Goal: Information Seeking & Learning: Learn about a topic

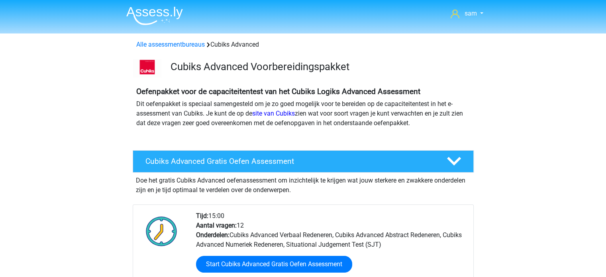
click at [147, 8] on img at bounding box center [154, 15] width 57 height 19
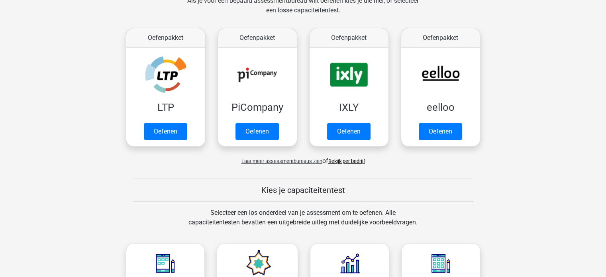
scroll to position [134, 0]
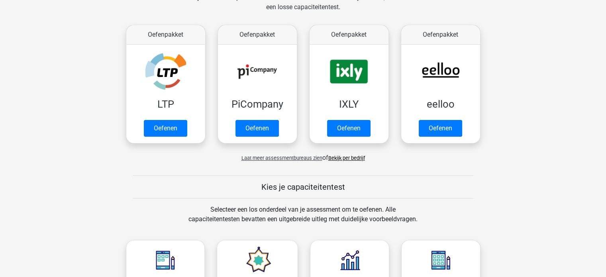
click at [264, 157] on span "Laat meer assessmentbureaus zien" at bounding box center [282, 158] width 81 height 6
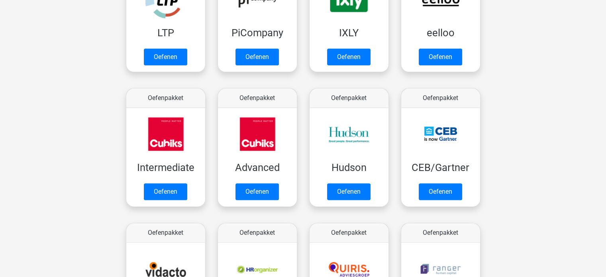
scroll to position [219, 0]
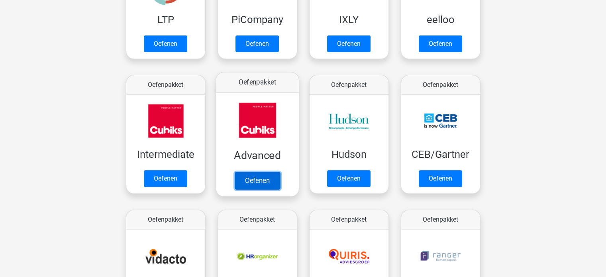
click at [257, 179] on link "Oefenen" at bounding box center [256, 181] width 45 height 18
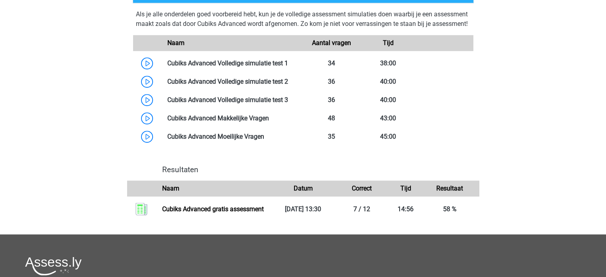
scroll to position [471, 0]
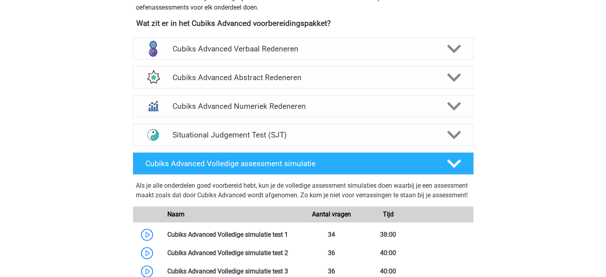
scroll to position [253, 0]
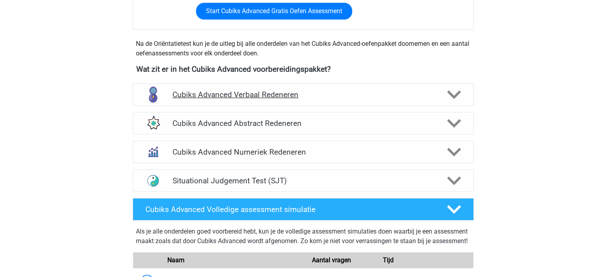
click at [250, 97] on h4 "Cubiks Advanced Verbaal Redeneren" at bounding box center [303, 94] width 261 height 9
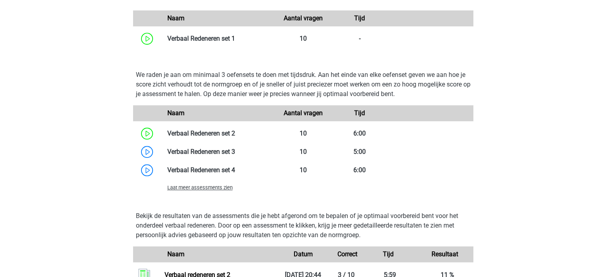
scroll to position [651, 0]
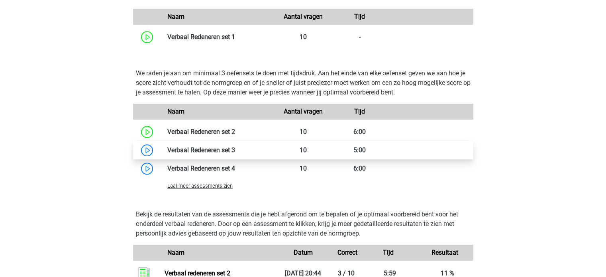
click at [235, 151] on link at bounding box center [235, 150] width 0 height 8
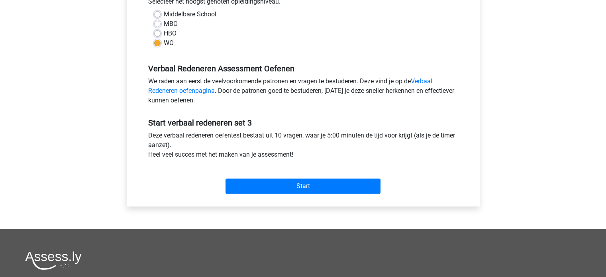
scroll to position [215, 0]
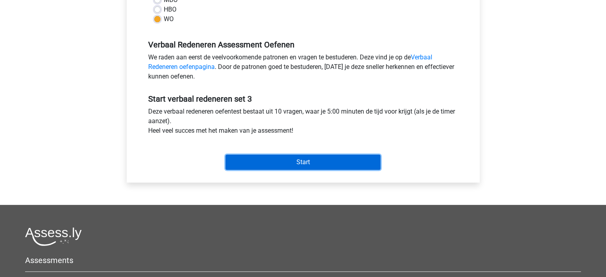
click at [293, 162] on input "Start" at bounding box center [303, 162] width 155 height 15
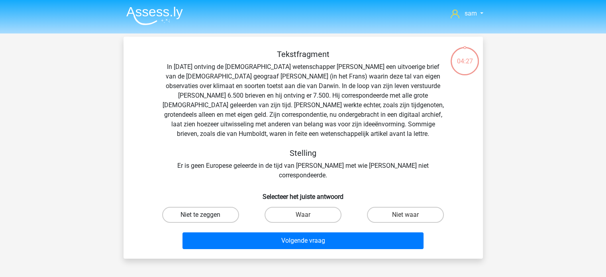
click at [199, 207] on label "Niet te zeggen" at bounding box center [200, 215] width 77 height 16
click at [201, 215] on input "Niet te zeggen" at bounding box center [203, 217] width 5 height 5
radio input "true"
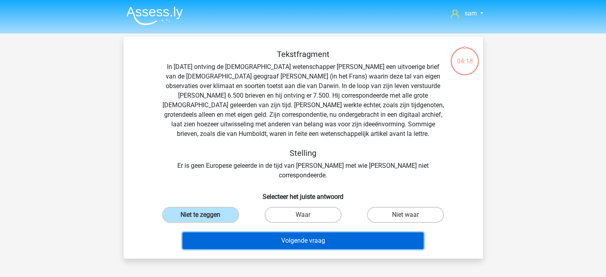
drag, startPoint x: 289, startPoint y: 234, endPoint x: 255, endPoint y: 130, distance: 110.0
click at [255, 130] on div "Tekstfragment In [DATE] ontving de [DEMOGRAPHIC_DATA] wetenschapper [PERSON_NAM…" at bounding box center [303, 150] width 353 height 203
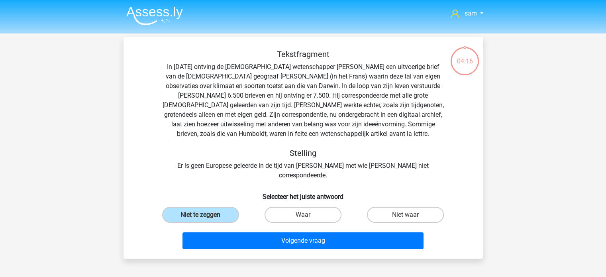
click at [329, 94] on div "Tekstfragment In [DATE] ontving de [DEMOGRAPHIC_DATA] wetenschapper [PERSON_NAM…" at bounding box center [303, 114] width 334 height 131
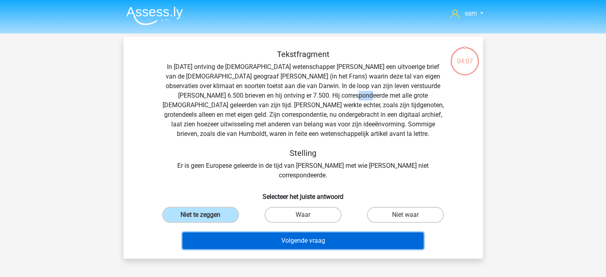
click at [263, 232] on button "Volgende vraag" at bounding box center [303, 240] width 241 height 17
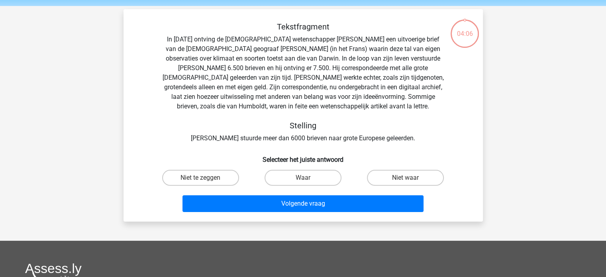
scroll to position [37, 0]
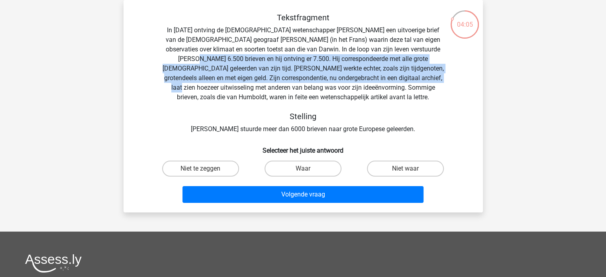
drag, startPoint x: 158, startPoint y: 60, endPoint x: 163, endPoint y: 86, distance: 26.0
click at [163, 86] on div "Tekstfragment In [DATE] ontving de [DEMOGRAPHIC_DATA] wetenschapper [PERSON_NAM…" at bounding box center [303, 73] width 334 height 121
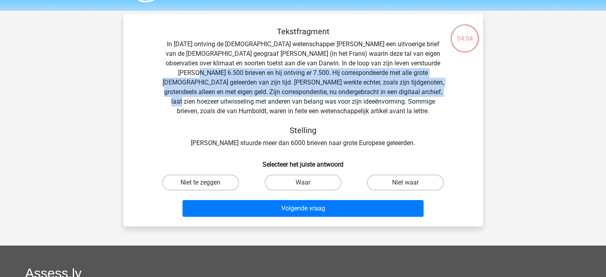
scroll to position [21, 0]
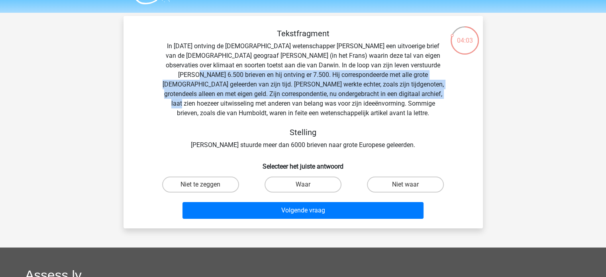
click at [191, 98] on div "Tekstfragment In [DATE] ontving de [DEMOGRAPHIC_DATA] wetenschapper [PERSON_NAM…" at bounding box center [303, 89] width 334 height 121
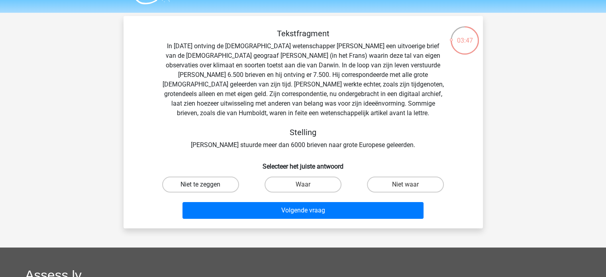
click at [206, 178] on label "Niet te zeggen" at bounding box center [200, 185] width 77 height 16
click at [206, 185] on input "Niet te zeggen" at bounding box center [203, 187] width 5 height 5
radio input "true"
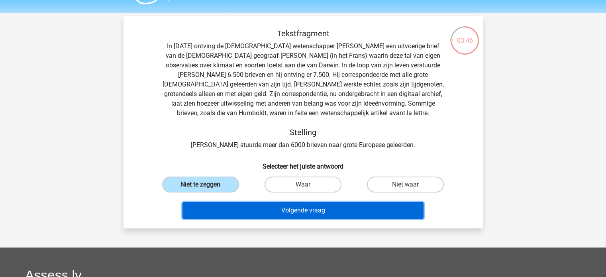
click at [242, 214] on button "Volgende vraag" at bounding box center [303, 210] width 241 height 17
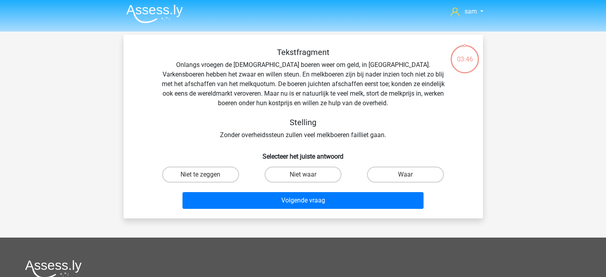
scroll to position [0, 0]
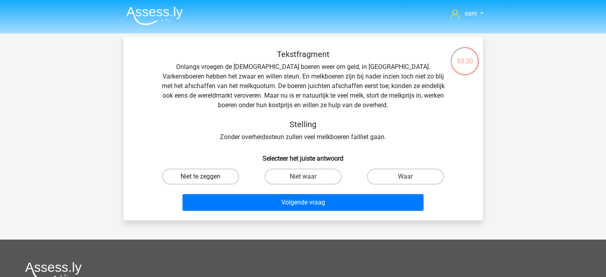
click at [211, 176] on label "Niet te zeggen" at bounding box center [200, 177] width 77 height 16
click at [206, 177] on input "Niet te zeggen" at bounding box center [203, 179] width 5 height 5
radio input "true"
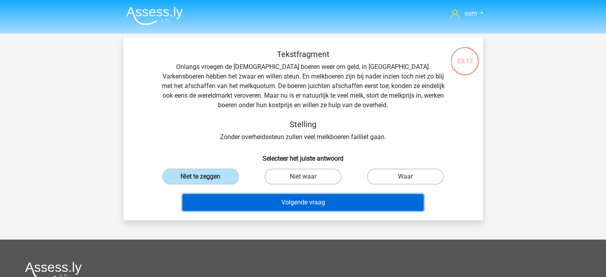
click at [234, 196] on button "Volgende vraag" at bounding box center [303, 202] width 241 height 17
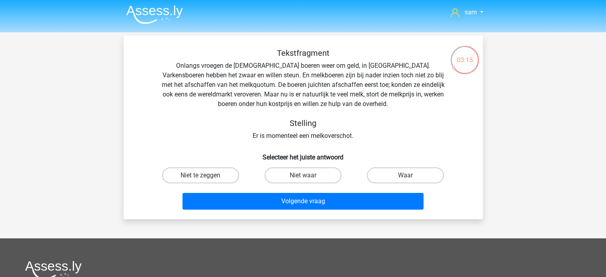
scroll to position [1, 0]
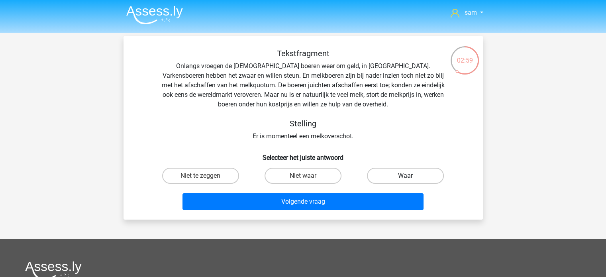
click at [397, 177] on label "Waar" at bounding box center [405, 176] width 77 height 16
click at [406, 177] on input "Waar" at bounding box center [408, 178] width 5 height 5
radio input "true"
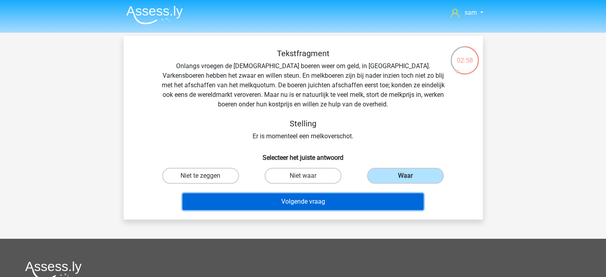
click at [359, 196] on button "Volgende vraag" at bounding box center [303, 201] width 241 height 17
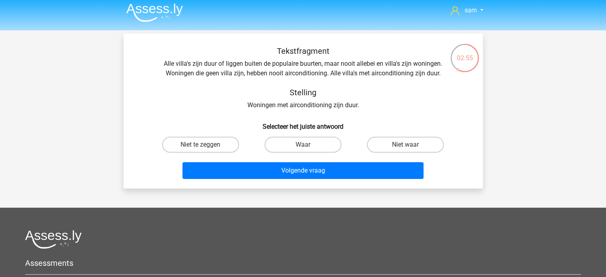
scroll to position [0, 0]
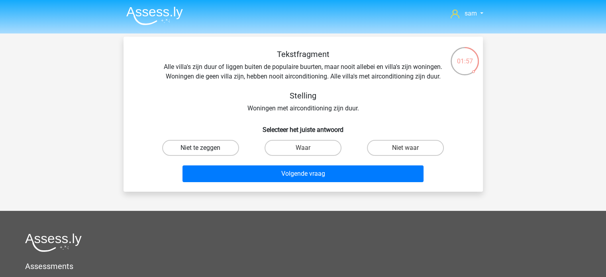
click at [179, 146] on label "Niet te zeggen" at bounding box center [200, 148] width 77 height 16
click at [201, 148] on input "Niet te zeggen" at bounding box center [203, 150] width 5 height 5
radio input "true"
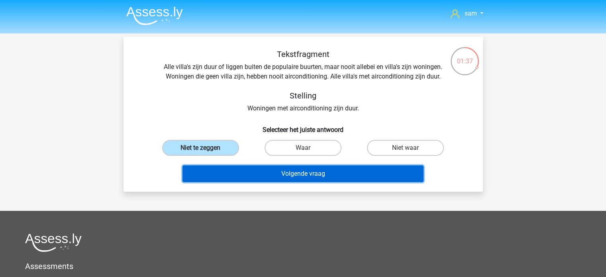
click at [230, 177] on button "Volgende vraag" at bounding box center [303, 173] width 241 height 17
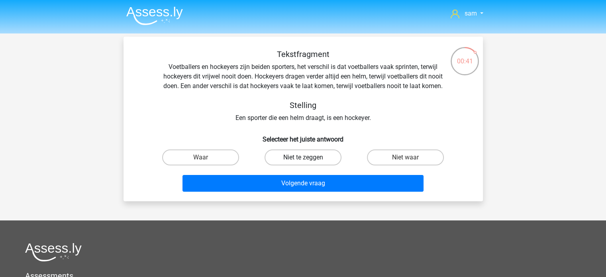
click at [281, 156] on label "Niet te zeggen" at bounding box center [303, 158] width 77 height 16
click at [303, 158] on input "Niet te zeggen" at bounding box center [305, 160] width 5 height 5
radio input "true"
click at [216, 153] on label "Waar" at bounding box center [200, 158] width 77 height 16
click at [206, 158] on input "Waar" at bounding box center [203, 160] width 5 height 5
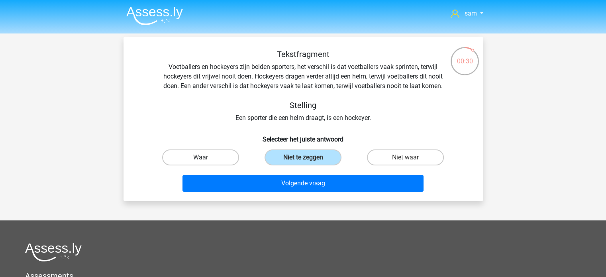
radio input "true"
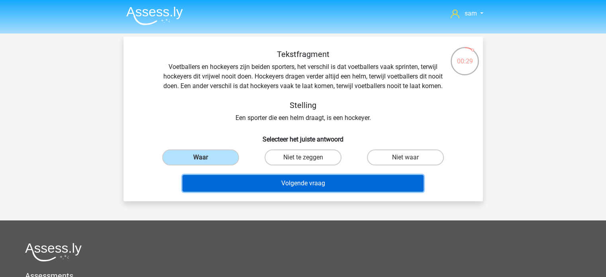
click at [239, 181] on button "Volgende vraag" at bounding box center [303, 183] width 241 height 17
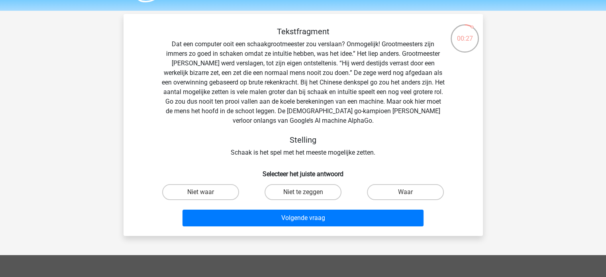
scroll to position [22, 0]
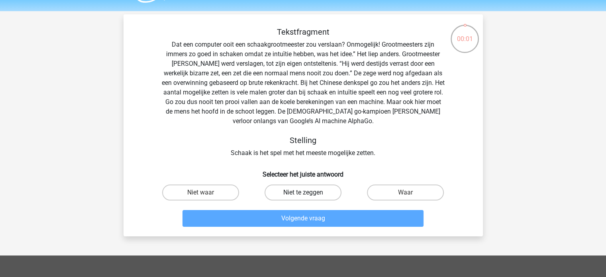
click at [295, 190] on label "Niet te zeggen" at bounding box center [303, 193] width 77 height 16
click at [303, 193] on input "Niet te zeggen" at bounding box center [305, 195] width 5 height 5
radio input "true"
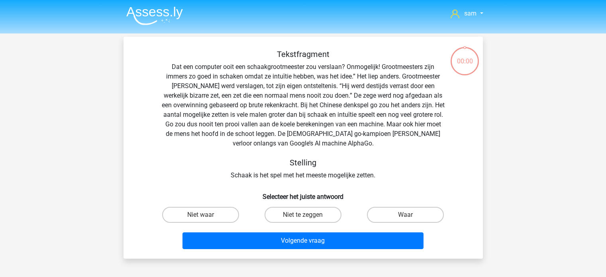
scroll to position [22, 0]
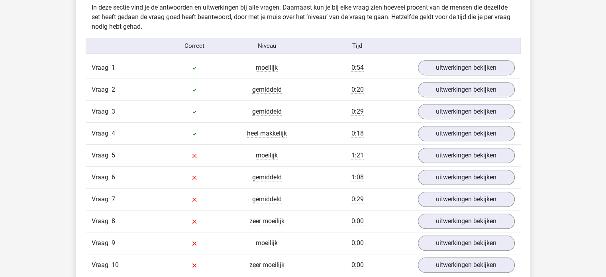
scroll to position [472, 0]
click at [457, 162] on link "uitwerkingen bekijken" at bounding box center [466, 157] width 111 height 18
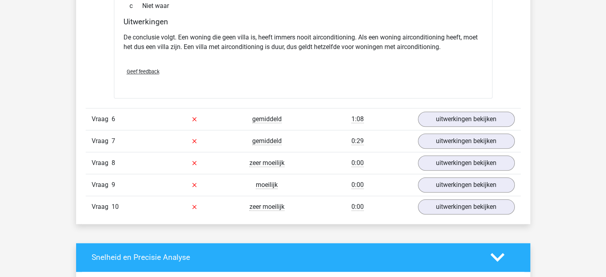
scroll to position [746, 0]
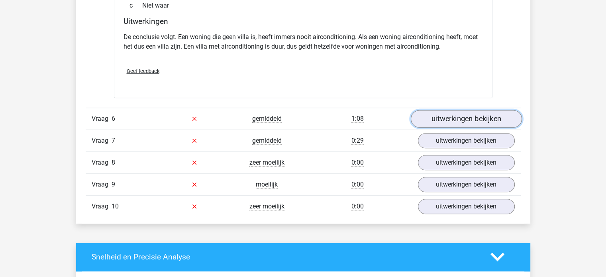
click at [457, 110] on link "uitwerkingen bekijken" at bounding box center [466, 119] width 111 height 18
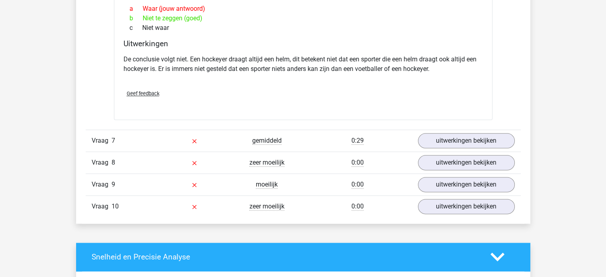
scroll to position [972, 0]
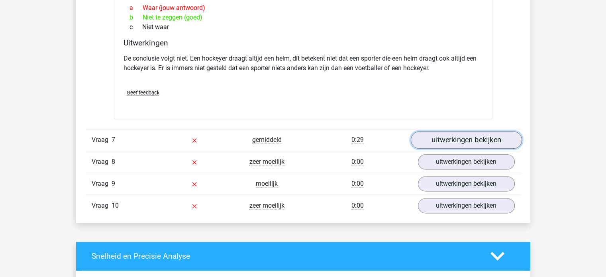
click at [477, 140] on link "uitwerkingen bekijken" at bounding box center [466, 140] width 111 height 18
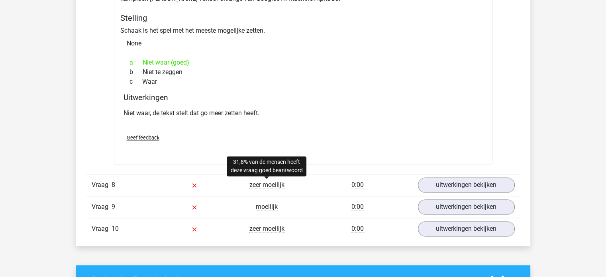
scroll to position [1213, 0]
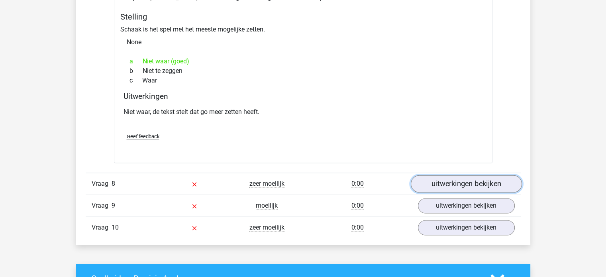
click at [466, 179] on link "uitwerkingen bekijken" at bounding box center [466, 184] width 111 height 18
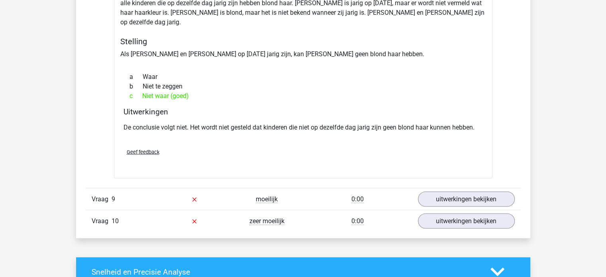
scroll to position [1448, 0]
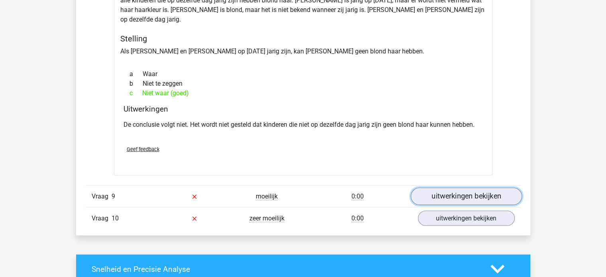
click at [471, 187] on link "uitwerkingen bekijken" at bounding box center [466, 196] width 111 height 18
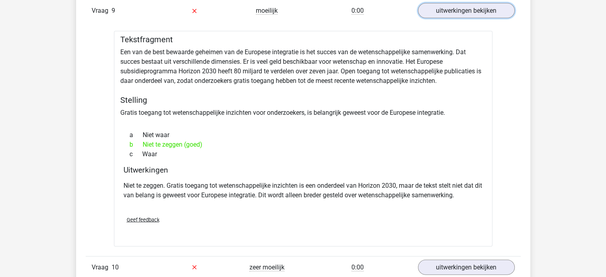
scroll to position [1633, 0]
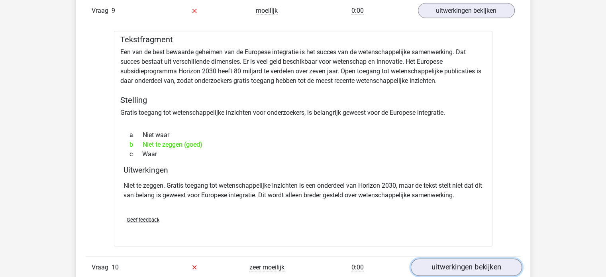
click at [449, 259] on link "uitwerkingen bekijken" at bounding box center [466, 268] width 111 height 18
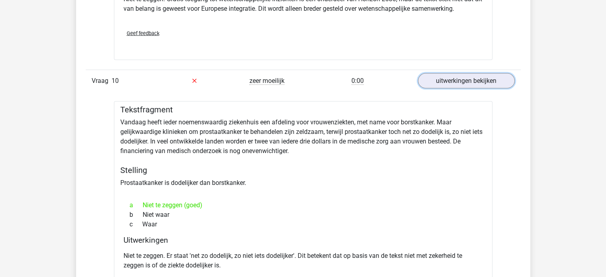
scroll to position [1821, 0]
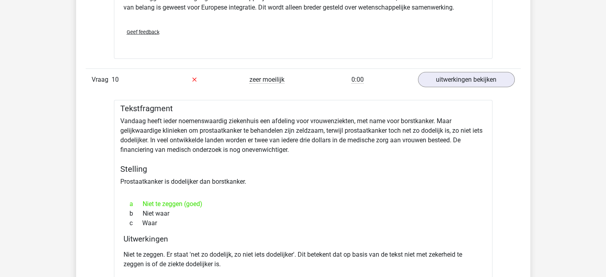
click at [286, 164] on h5 "Stelling" at bounding box center [303, 169] width 366 height 10
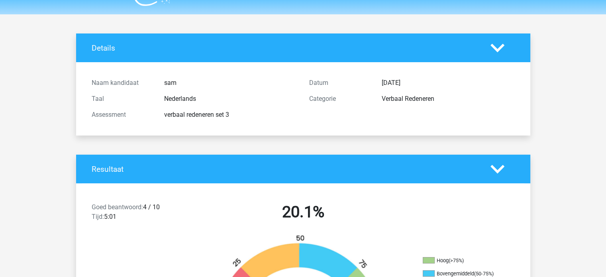
scroll to position [0, 0]
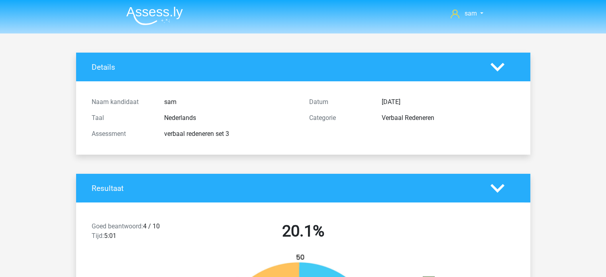
click at [155, 11] on img at bounding box center [154, 15] width 57 height 19
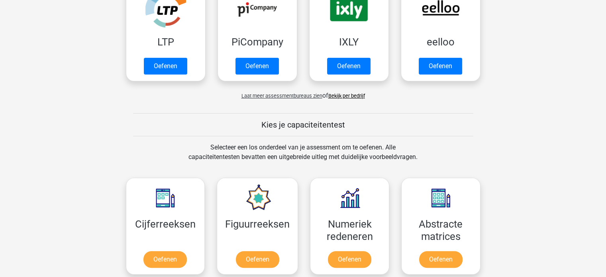
scroll to position [197, 0]
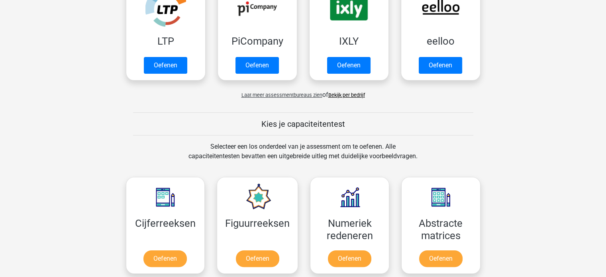
click at [287, 97] on span "Laat meer assessmentbureaus zien" at bounding box center [282, 95] width 81 height 6
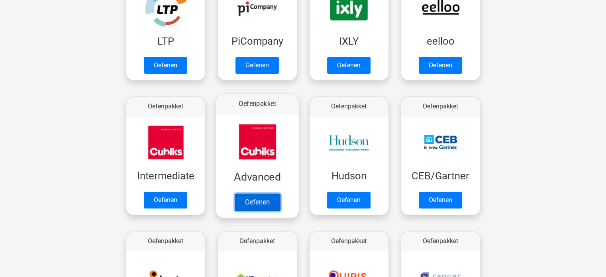
click at [257, 203] on link "Oefenen" at bounding box center [256, 202] width 45 height 18
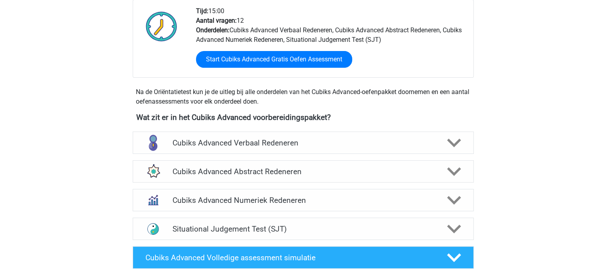
scroll to position [204, 0]
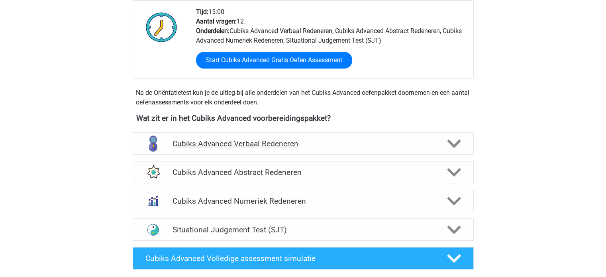
click at [224, 146] on h4 "Cubiks Advanced Verbaal Redeneren" at bounding box center [303, 143] width 261 height 9
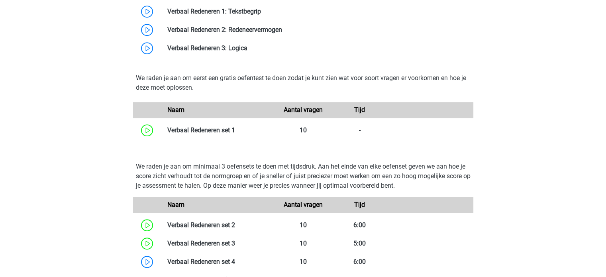
scroll to position [662, 0]
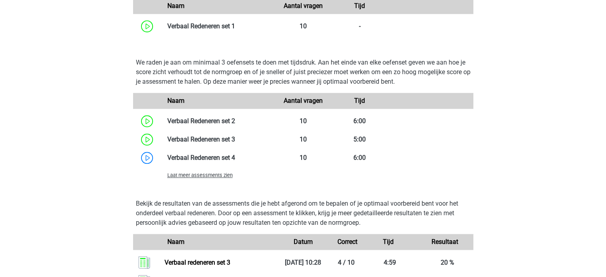
click at [187, 177] on span "Laat meer assessments zien" at bounding box center [199, 175] width 65 height 6
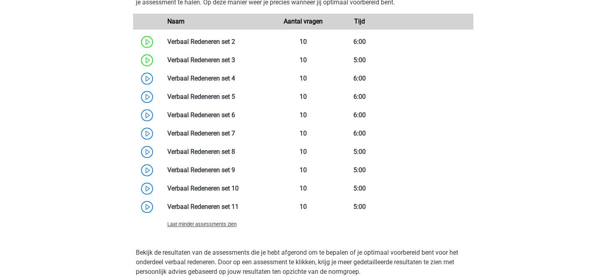
scroll to position [741, 0]
click at [235, 76] on link at bounding box center [235, 78] width 0 height 8
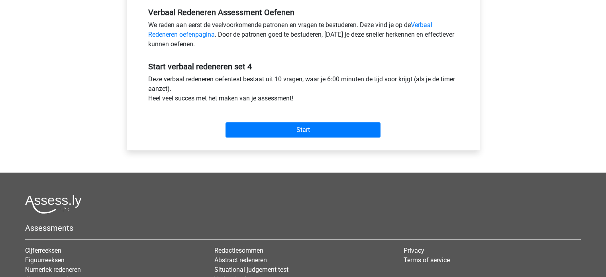
scroll to position [248, 0]
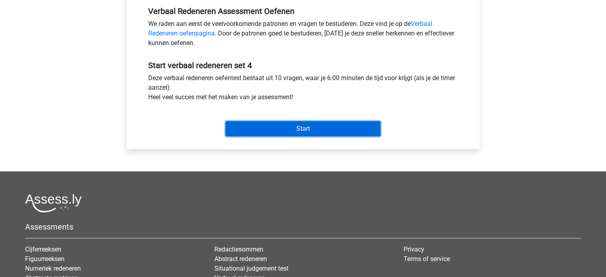
click at [267, 129] on input "Start" at bounding box center [303, 128] width 155 height 15
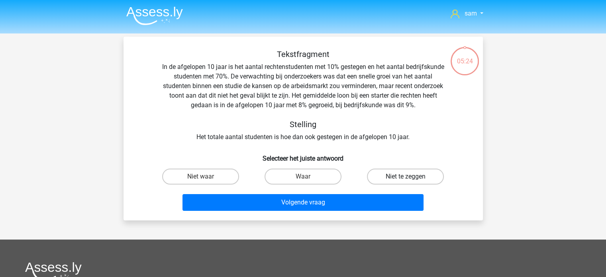
click at [386, 175] on label "Niet te zeggen" at bounding box center [405, 177] width 77 height 16
click at [406, 177] on input "Niet te zeggen" at bounding box center [408, 179] width 5 height 5
radio input "true"
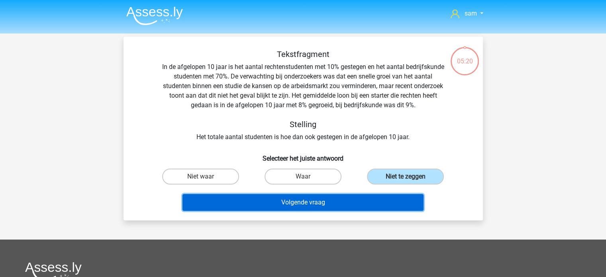
click at [312, 205] on button "Volgende vraag" at bounding box center [303, 202] width 241 height 17
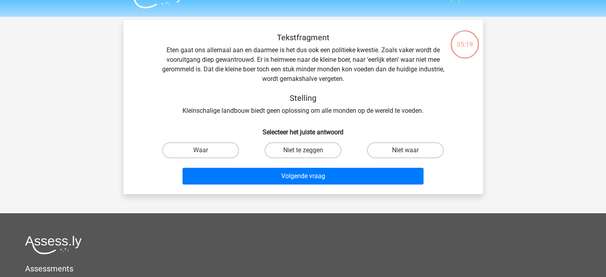
scroll to position [14, 0]
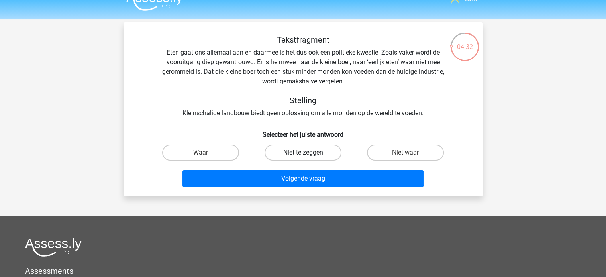
click at [298, 152] on label "Niet te zeggen" at bounding box center [303, 153] width 77 height 16
click at [303, 153] on input "Niet te zeggen" at bounding box center [305, 155] width 5 height 5
radio input "true"
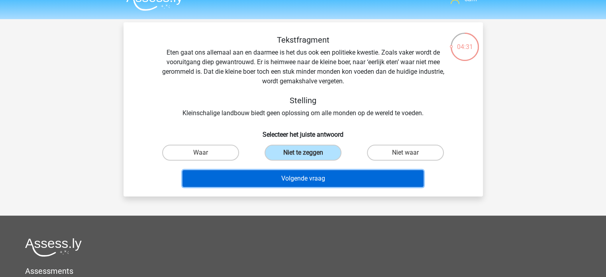
click at [302, 184] on button "Volgende vraag" at bounding box center [303, 178] width 241 height 17
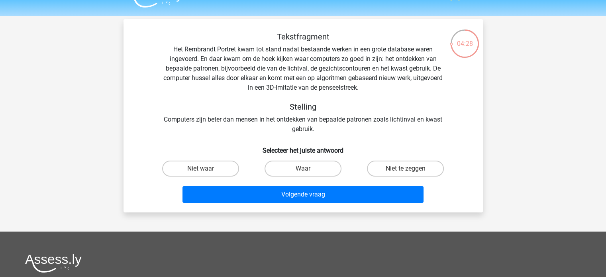
scroll to position [19, 0]
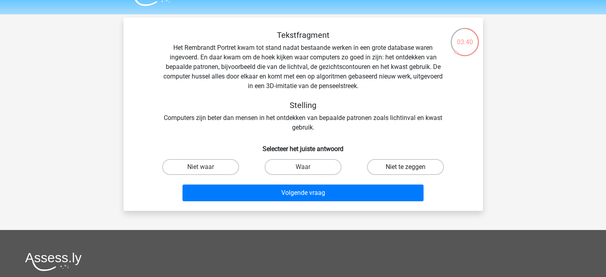
click at [415, 165] on label "Niet te zeggen" at bounding box center [405, 167] width 77 height 16
click at [411, 167] on input "Niet te zeggen" at bounding box center [408, 169] width 5 height 5
radio input "true"
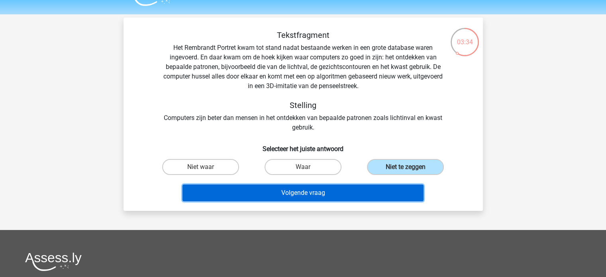
click at [327, 200] on button "Volgende vraag" at bounding box center [303, 193] width 241 height 17
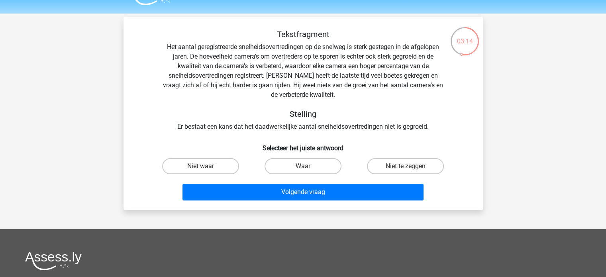
scroll to position [21, 0]
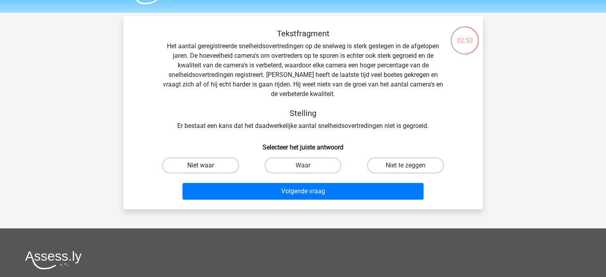
click at [181, 167] on label "Niet waar" at bounding box center [200, 166] width 77 height 16
click at [201, 167] on input "Niet waar" at bounding box center [203, 167] width 5 height 5
radio input "true"
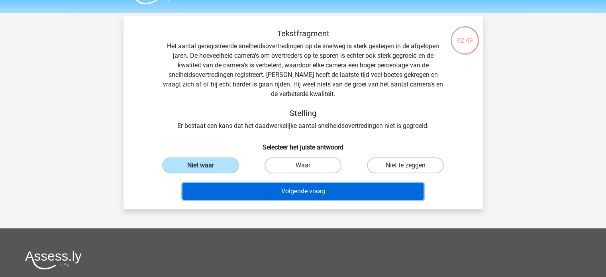
click at [239, 192] on button "Volgende vraag" at bounding box center [303, 191] width 241 height 17
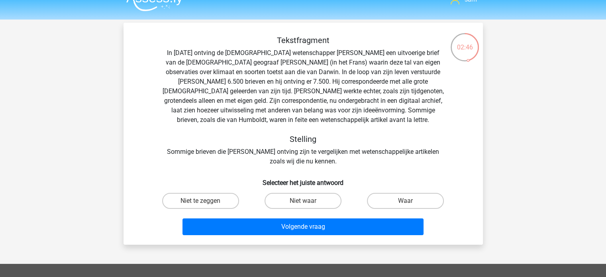
scroll to position [14, 0]
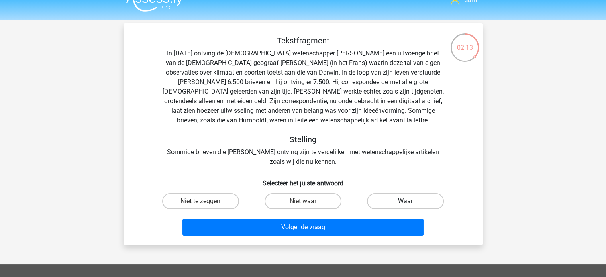
click at [386, 205] on label "Waar" at bounding box center [405, 201] width 77 height 16
click at [406, 205] on input "Waar" at bounding box center [408, 203] width 5 height 5
radio input "true"
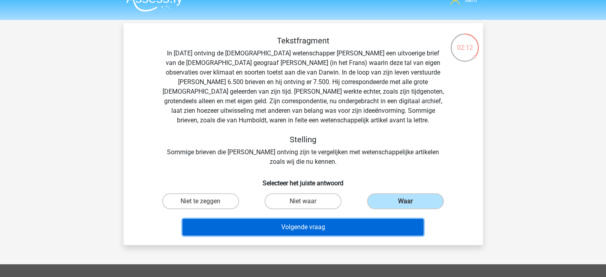
click at [353, 229] on button "Volgende vraag" at bounding box center [303, 227] width 241 height 17
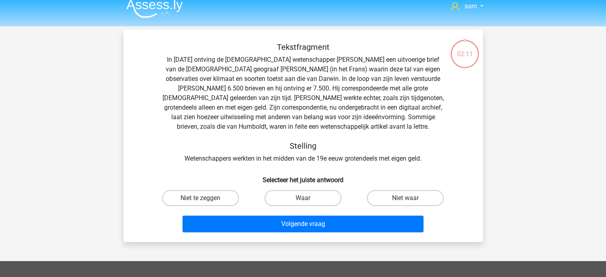
scroll to position [6, 0]
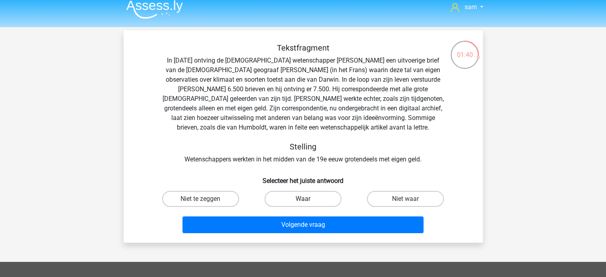
click at [319, 196] on label "Waar" at bounding box center [303, 199] width 77 height 16
click at [308, 199] on input "Waar" at bounding box center [305, 201] width 5 height 5
radio input "true"
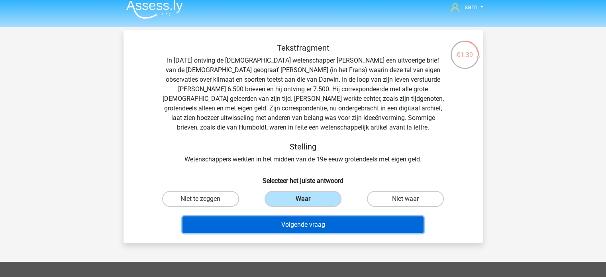
click at [322, 232] on button "Volgende vraag" at bounding box center [303, 225] width 241 height 17
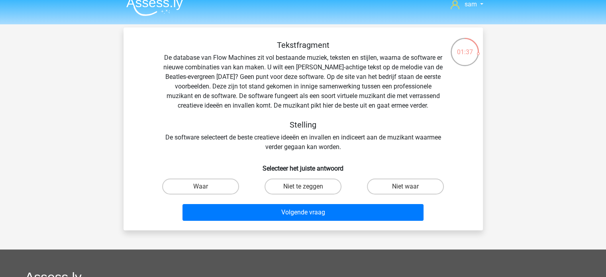
scroll to position [5, 0]
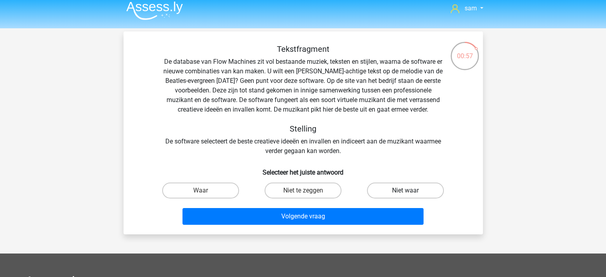
click at [382, 189] on label "Niet waar" at bounding box center [405, 191] width 77 height 16
click at [406, 191] on input "Niet waar" at bounding box center [408, 193] width 5 height 5
radio input "true"
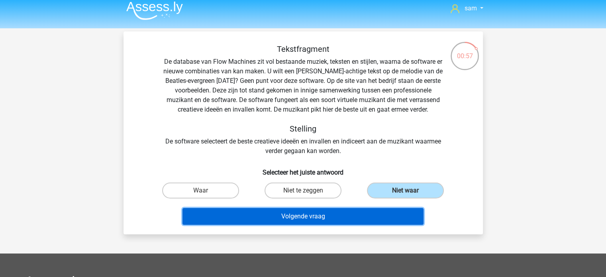
click at [349, 215] on button "Volgende vraag" at bounding box center [303, 216] width 241 height 17
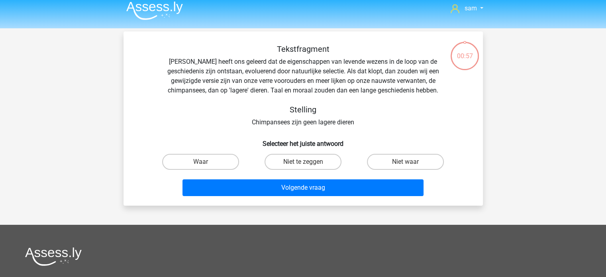
scroll to position [5, 0]
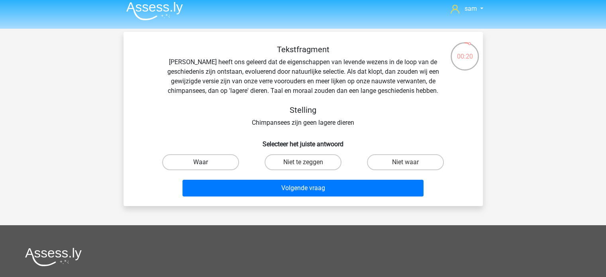
click at [205, 159] on label "Waar" at bounding box center [200, 162] width 77 height 16
click at [205, 162] on input "Waar" at bounding box center [203, 164] width 5 height 5
radio input "true"
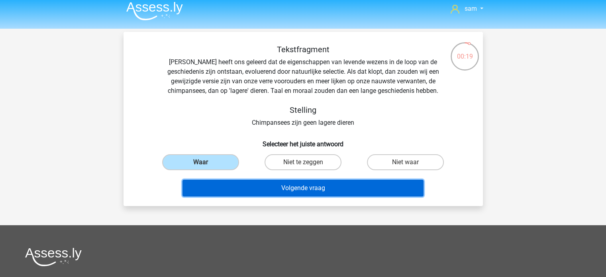
click at [242, 182] on button "Volgende vraag" at bounding box center [303, 188] width 241 height 17
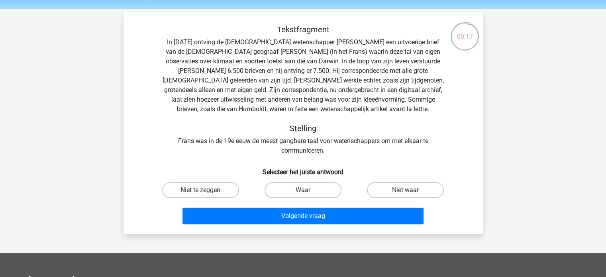
scroll to position [24, 0]
click at [205, 194] on input "Niet te zeggen" at bounding box center [203, 193] width 5 height 5
radio input "true"
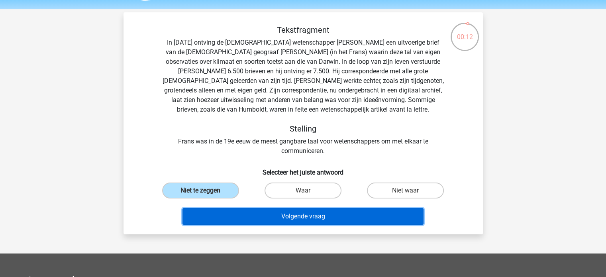
click at [240, 217] on button "Volgende vraag" at bounding box center [303, 216] width 241 height 17
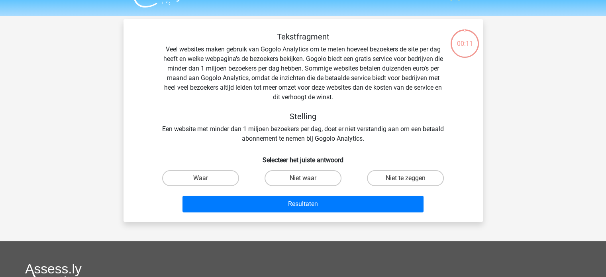
scroll to position [17, 0]
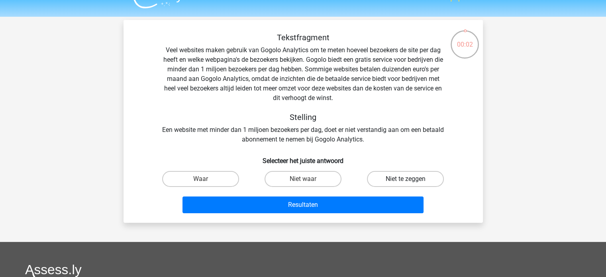
click at [397, 180] on label "Niet te zeggen" at bounding box center [405, 179] width 77 height 16
click at [406, 180] on input "Niet te zeggen" at bounding box center [408, 181] width 5 height 5
radio input "true"
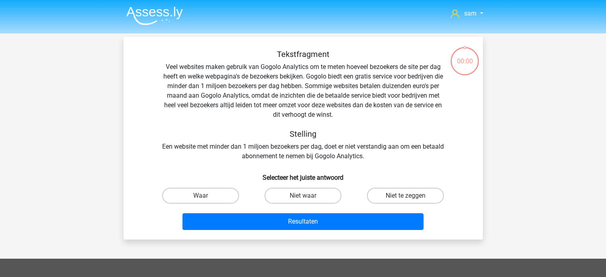
scroll to position [17, 0]
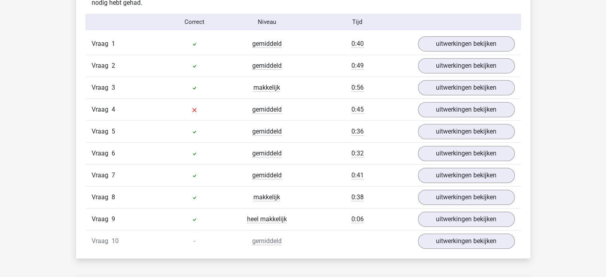
scroll to position [494, 0]
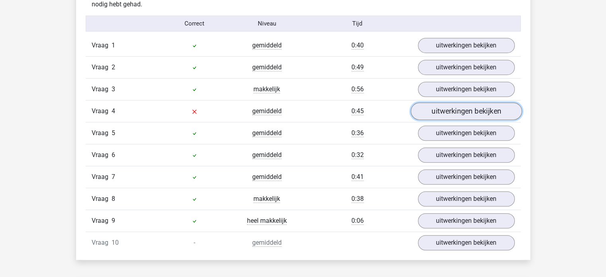
click at [467, 108] on link "uitwerkingen bekijken" at bounding box center [466, 112] width 111 height 18
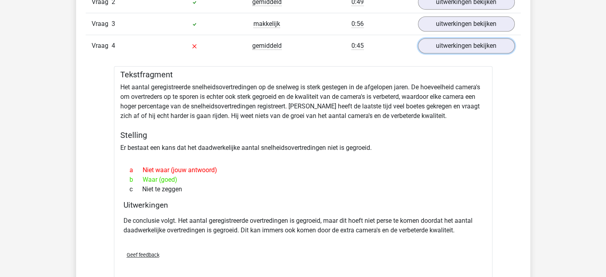
scroll to position [561, 0]
